Goal: Task Accomplishment & Management: Complete application form

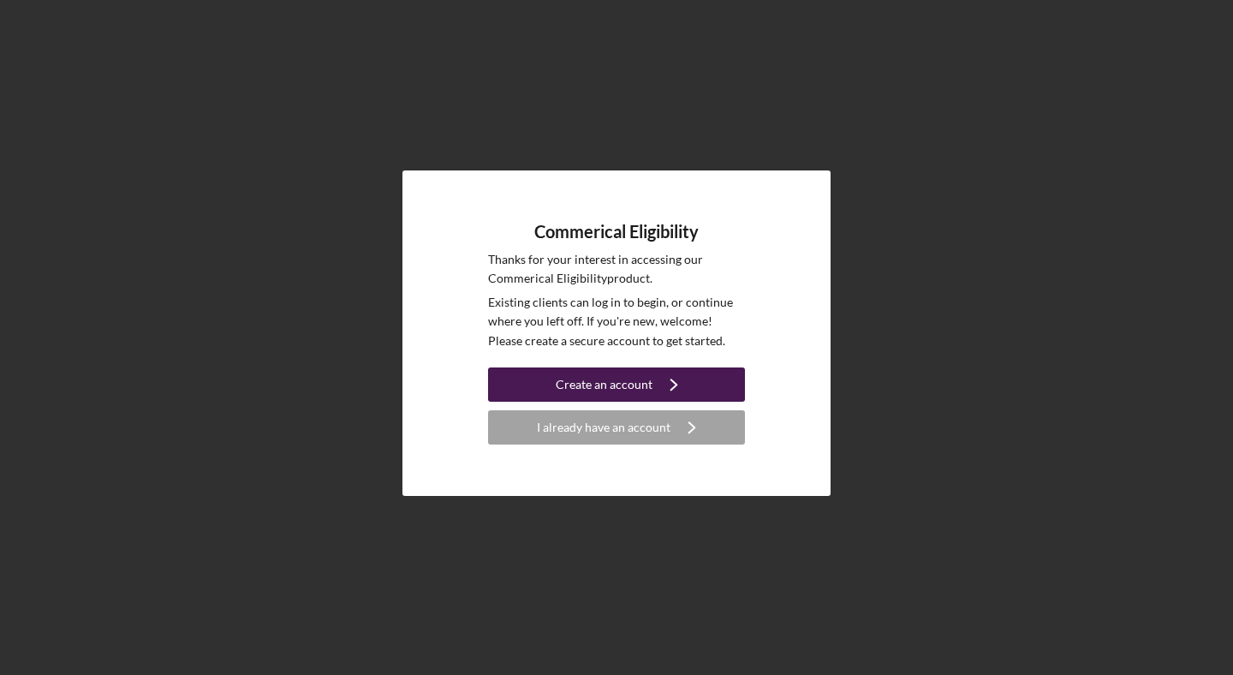
click at [594, 382] on div "Create an account" at bounding box center [604, 384] width 97 height 34
